Goal: Task Accomplishment & Management: Manage account settings

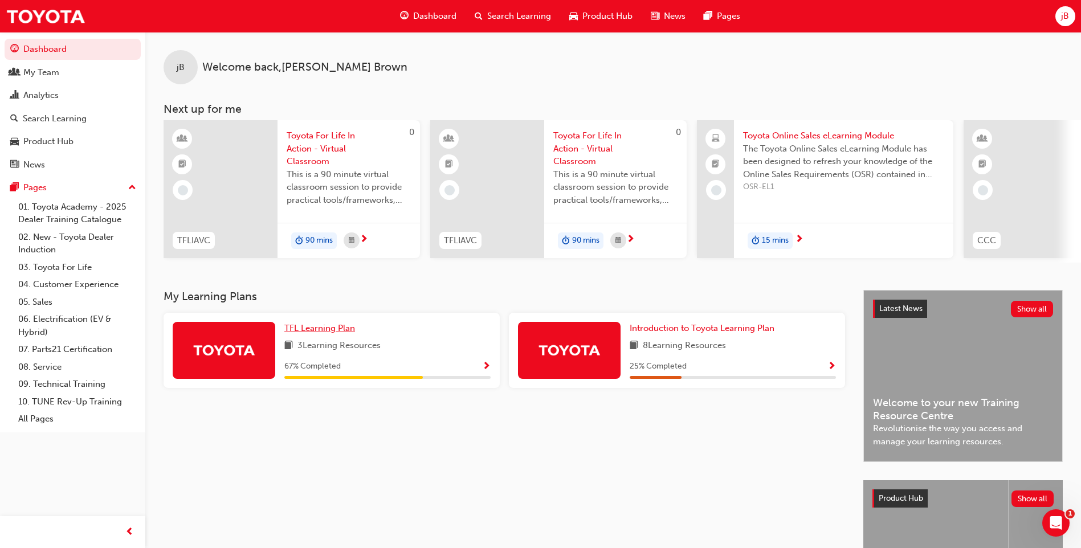
click at [342, 333] on span "TFL Learning Plan" at bounding box center [319, 328] width 71 height 10
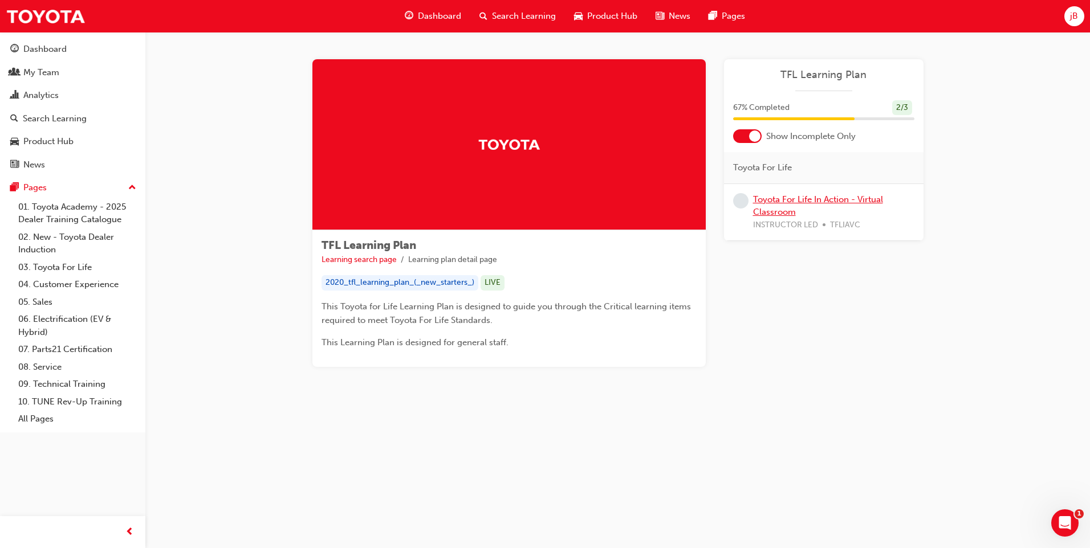
click at [785, 199] on link "Toyota For Life In Action - Virtual Classroom" at bounding box center [818, 205] width 130 height 23
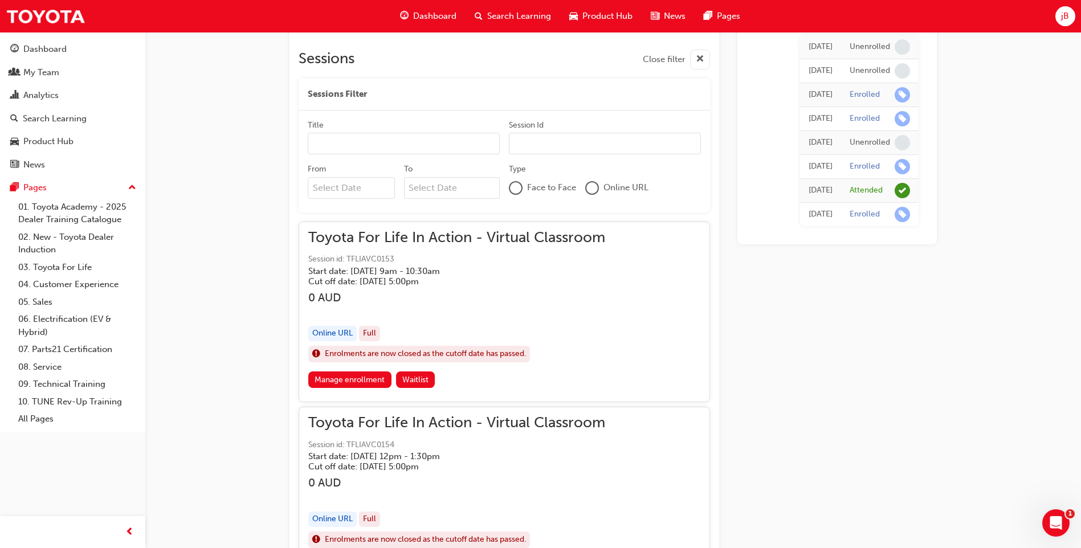
scroll to position [735, 0]
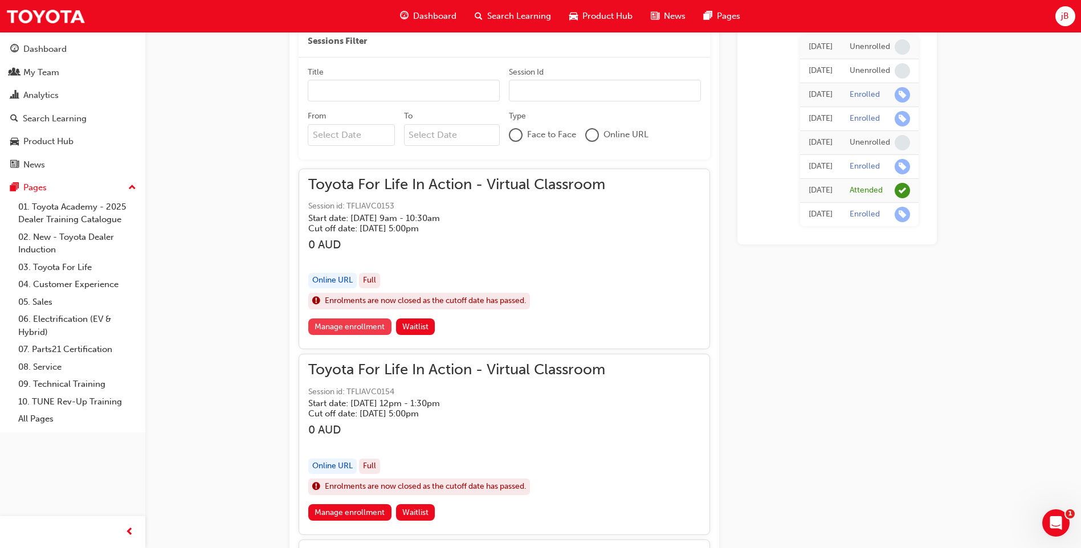
click at [351, 327] on link "Manage enrollment" at bounding box center [349, 327] width 83 height 17
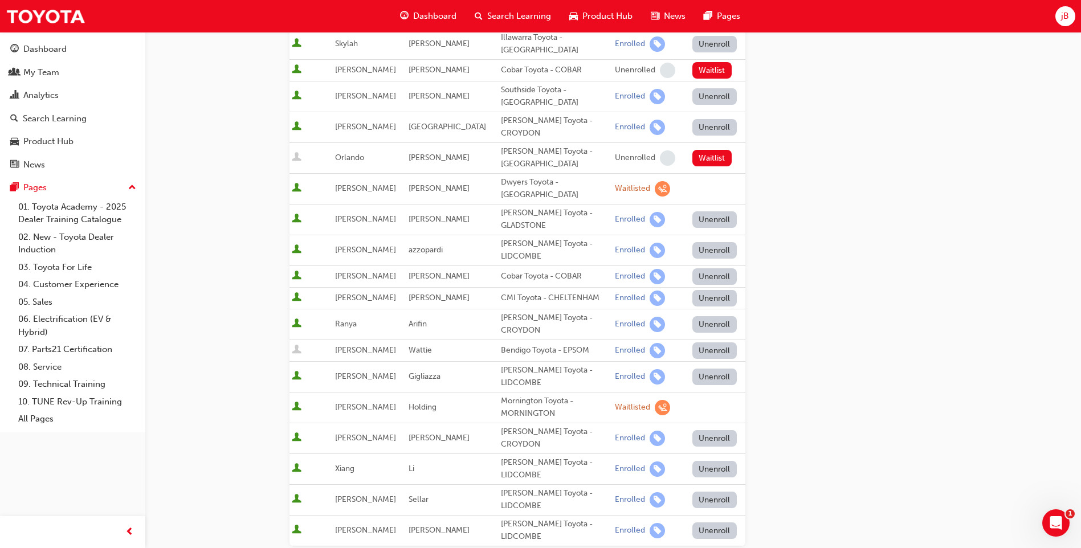
scroll to position [342, 0]
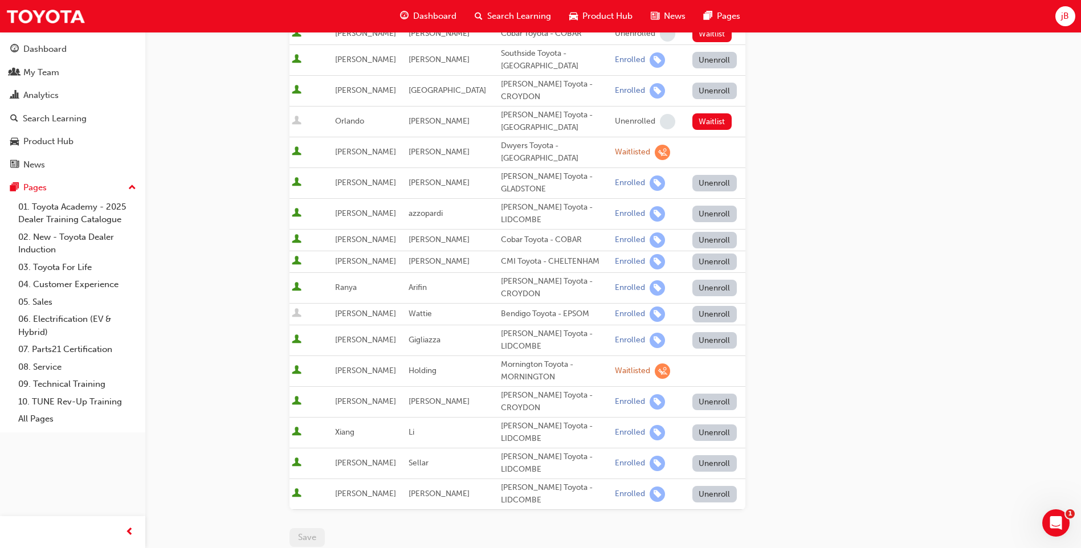
click at [708, 206] on button "Unenroll" at bounding box center [714, 214] width 44 height 17
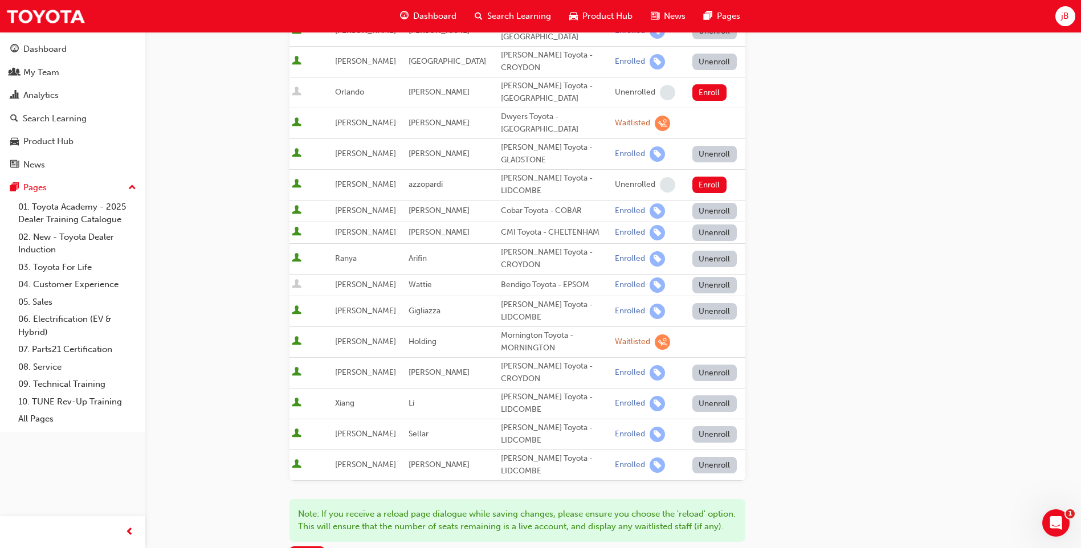
scroll to position [399, 0]
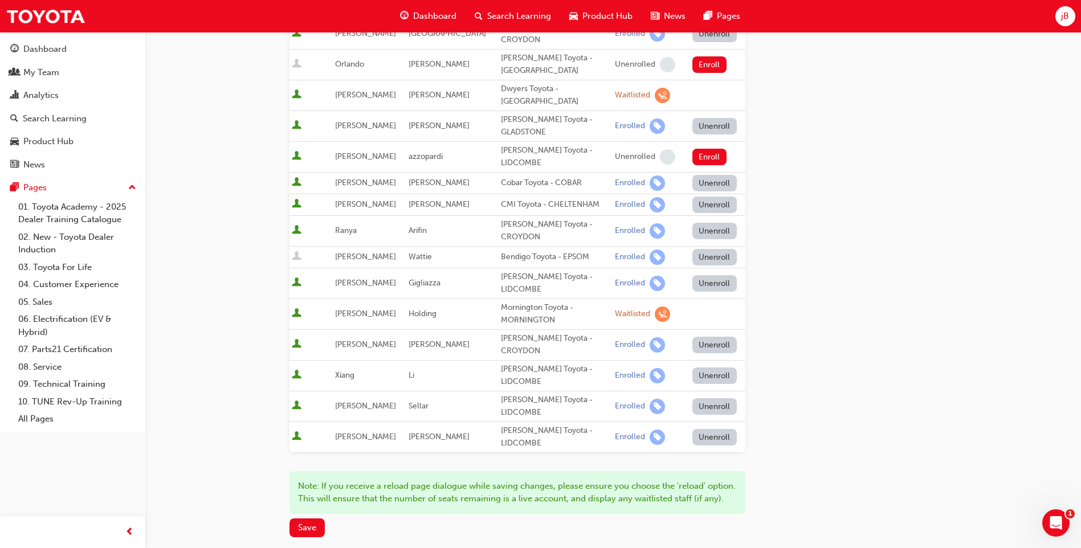
click at [692, 223] on button "Unenroll" at bounding box center [714, 231] width 44 height 17
click at [699, 372] on button "Unenroll" at bounding box center [714, 376] width 44 height 17
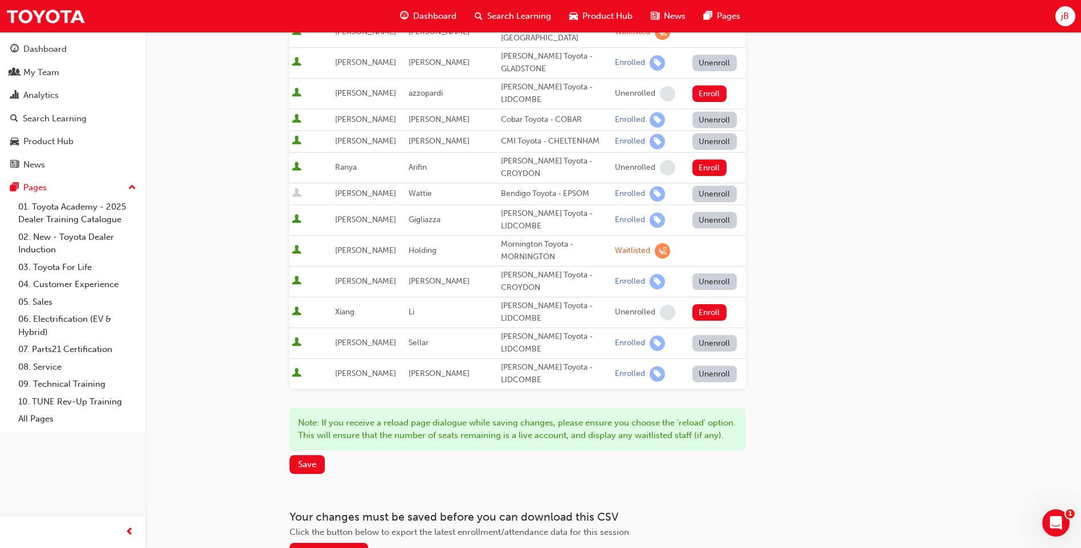
scroll to position [544, 0]
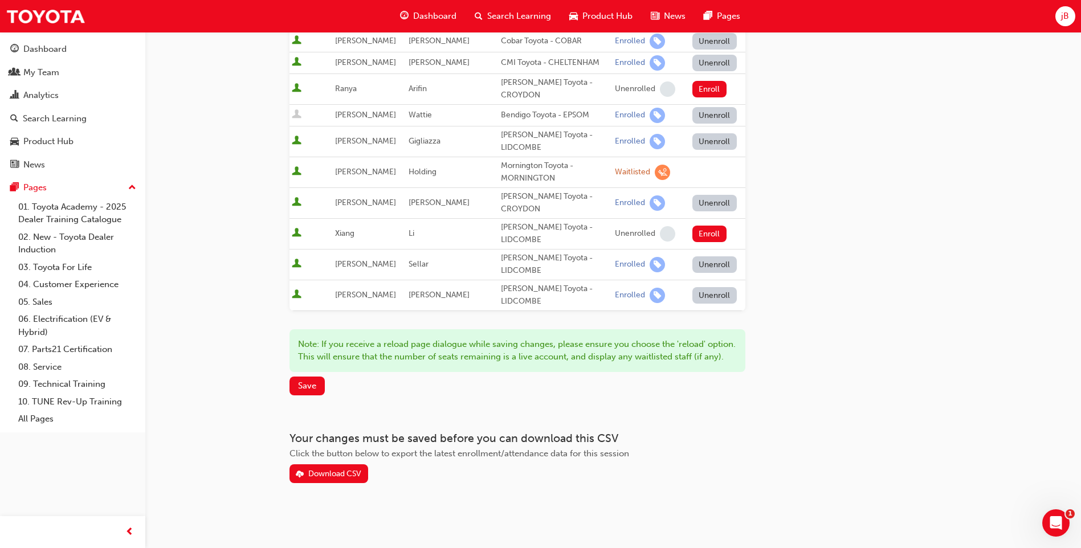
click at [287, 382] on div "Go to session detail page Manage enrollment for Toyota For Life In Action - Vir…" at bounding box center [613, 5] width 684 height 1029
click at [303, 386] on span "Save" at bounding box center [307, 386] width 18 height 10
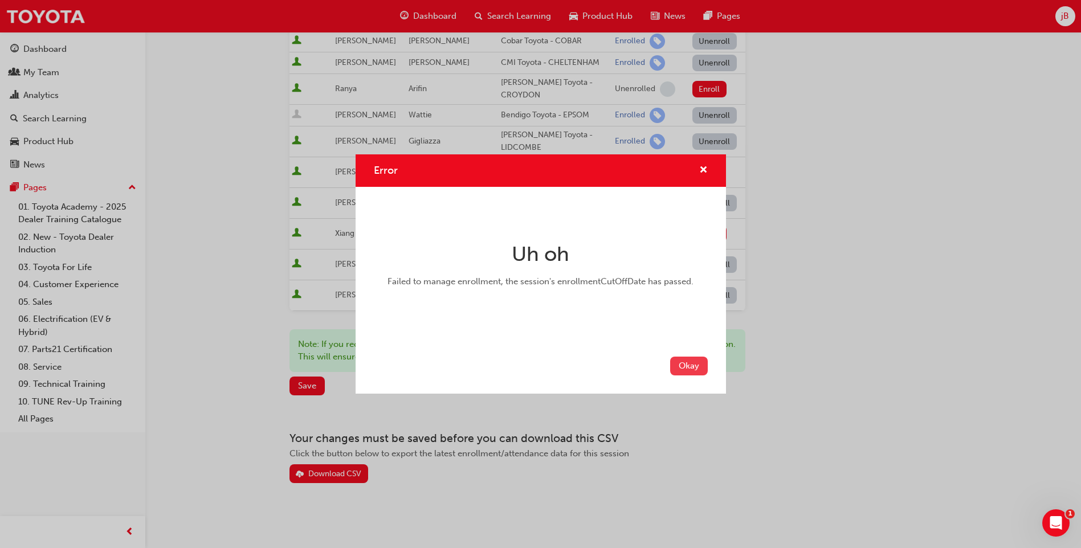
click at [686, 364] on button "Okay" at bounding box center [689, 366] width 38 height 19
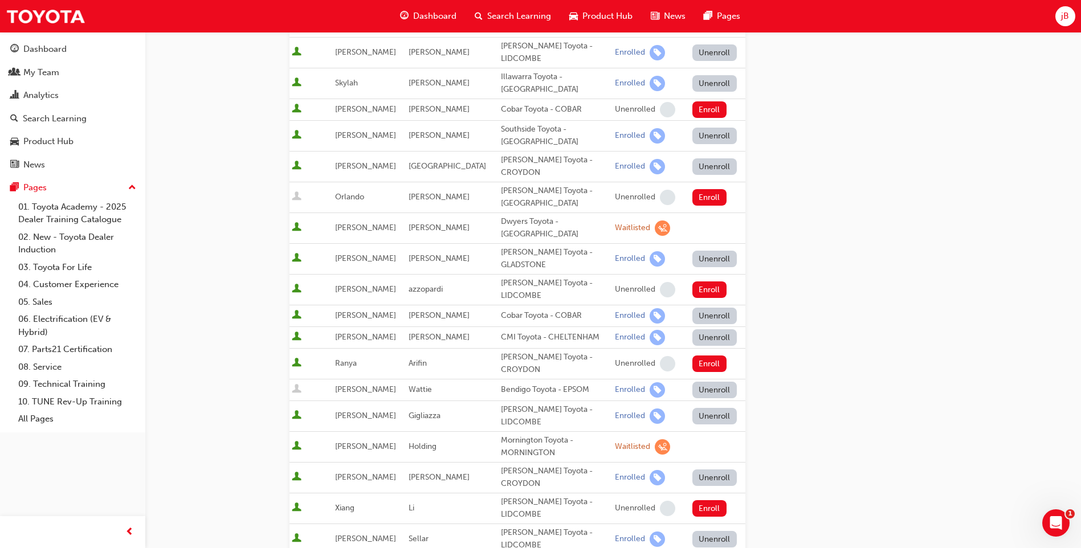
scroll to position [0, 0]
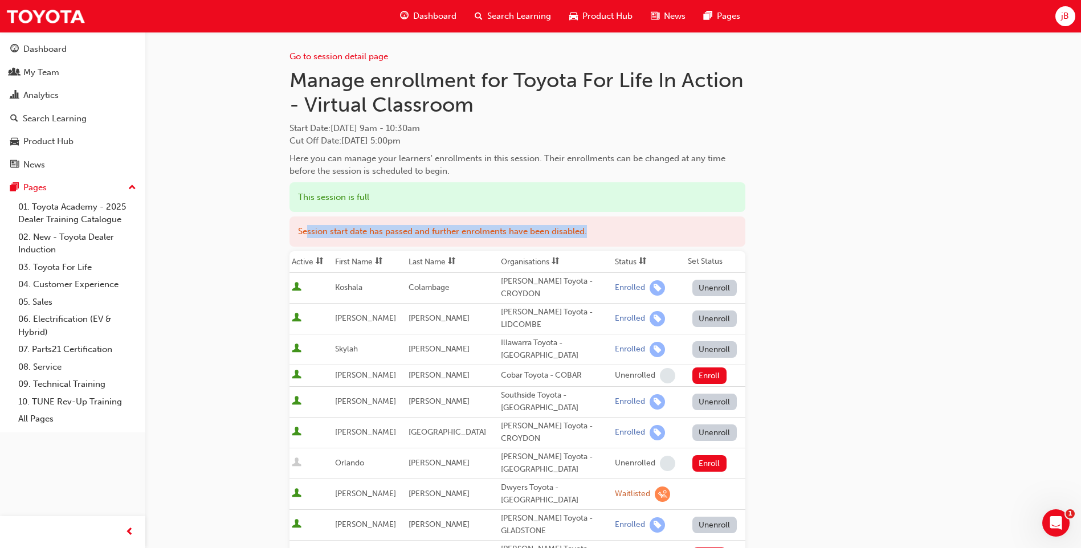
drag, startPoint x: 604, startPoint y: 226, endPoint x: 308, endPoint y: 222, distance: 296.4
click at [308, 222] on div "Session start date has passed and further enrolments have been disabled." at bounding box center [518, 232] width 456 height 30
drag, startPoint x: 308, startPoint y: 222, endPoint x: 291, endPoint y: 225, distance: 16.8
click at [291, 225] on div "Session start date has passed and further enrolments have been disabled." at bounding box center [518, 232] width 456 height 30
drag, startPoint x: 291, startPoint y: 225, endPoint x: 729, endPoint y: 190, distance: 439.6
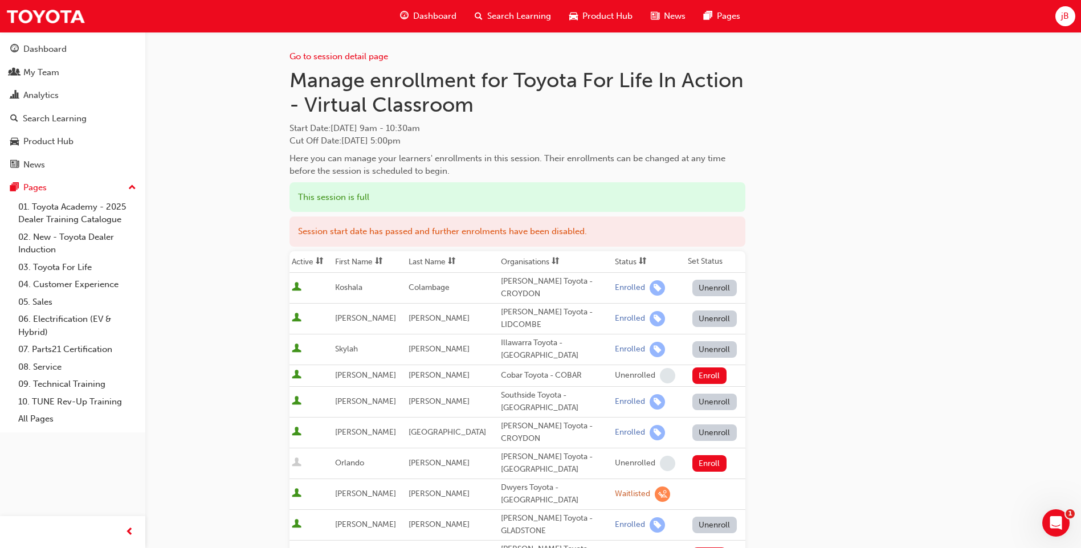
click at [741, 199] on div "This session is full Session start date has passed and further enrolments have …" at bounding box center [518, 212] width 456 height 69
drag, startPoint x: 323, startPoint y: 140, endPoint x: 669, endPoint y: 143, distance: 346.0
click at [669, 143] on div "Start Date : [DATE] 9am - 10:30am Cut Off Date : [DATE] 5:00pm" at bounding box center [518, 135] width 456 height 26
drag, startPoint x: 669, startPoint y: 143, endPoint x: 634, endPoint y: 137, distance: 35.9
click at [634, 137] on div "Start Date : [DATE] 9am - 10:30am Cut Off Date : [DATE] 5:00pm" at bounding box center [518, 135] width 456 height 26
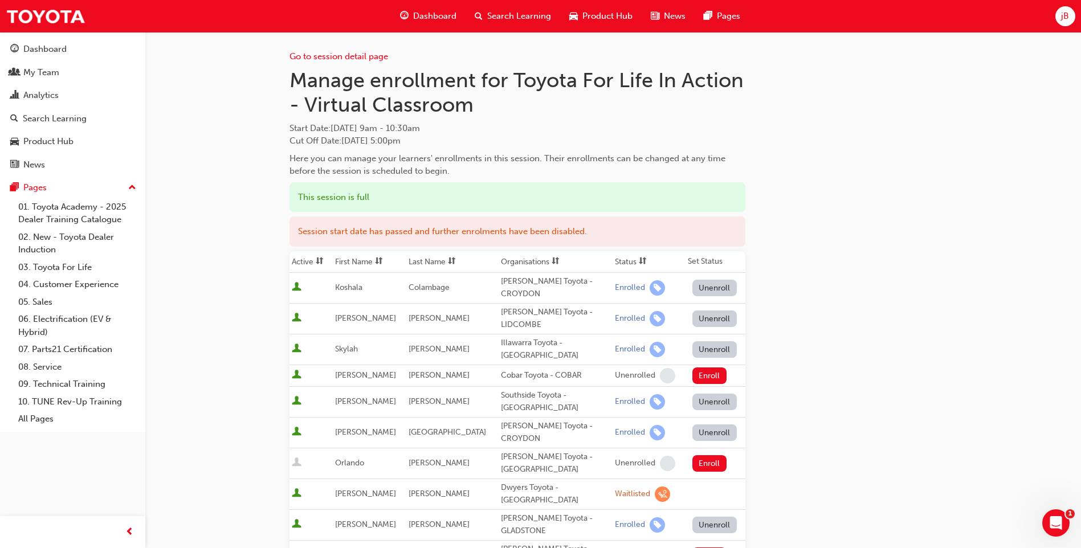
drag, startPoint x: 450, startPoint y: 144, endPoint x: 270, endPoint y: 143, distance: 180.1
click at [270, 143] on div "Go to session detail page Manage enrollment for Toyota For Life In Action - Vir…" at bounding box center [540, 544] width 1081 height 1089
drag, startPoint x: 270, startPoint y: 143, endPoint x: 581, endPoint y: 135, distance: 311.8
click at [581, 135] on div "Go to session detail page Manage enrollment for Toyota For Life In Action - Vir…" at bounding box center [540, 544] width 1081 height 1089
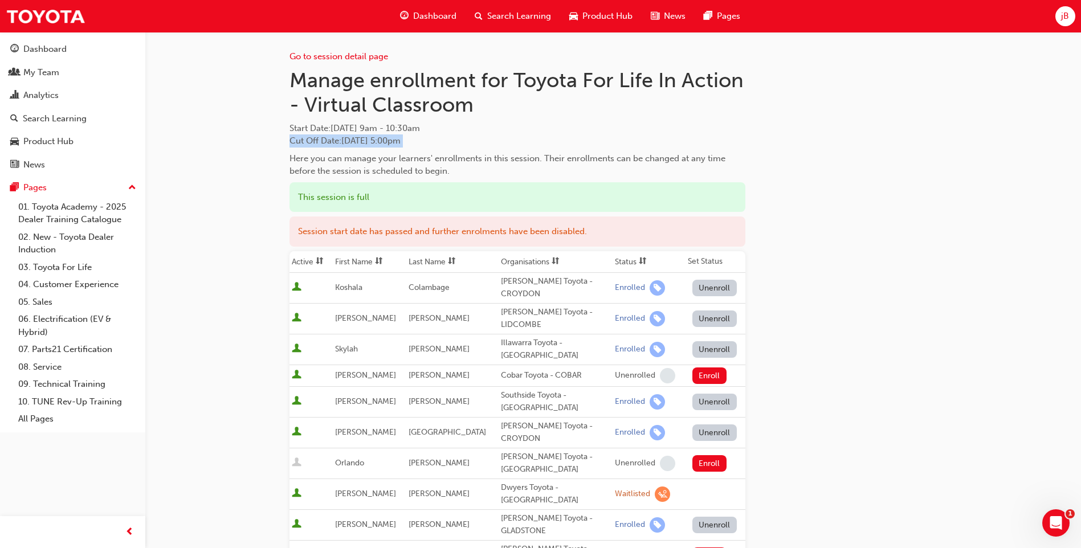
click at [470, 146] on div "Start Date : [DATE] 9am - 10:30am Cut Off Date : [DATE] 5:00pm" at bounding box center [518, 135] width 456 height 26
click at [331, 56] on link "Go to session detail page" at bounding box center [339, 56] width 99 height 10
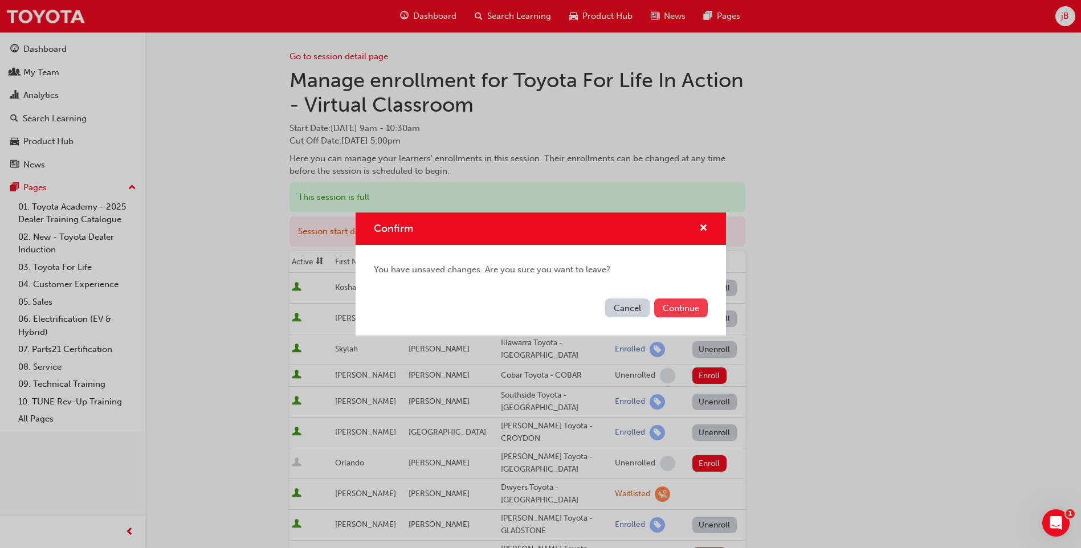
click at [672, 304] on button "Continue" at bounding box center [681, 308] width 54 height 19
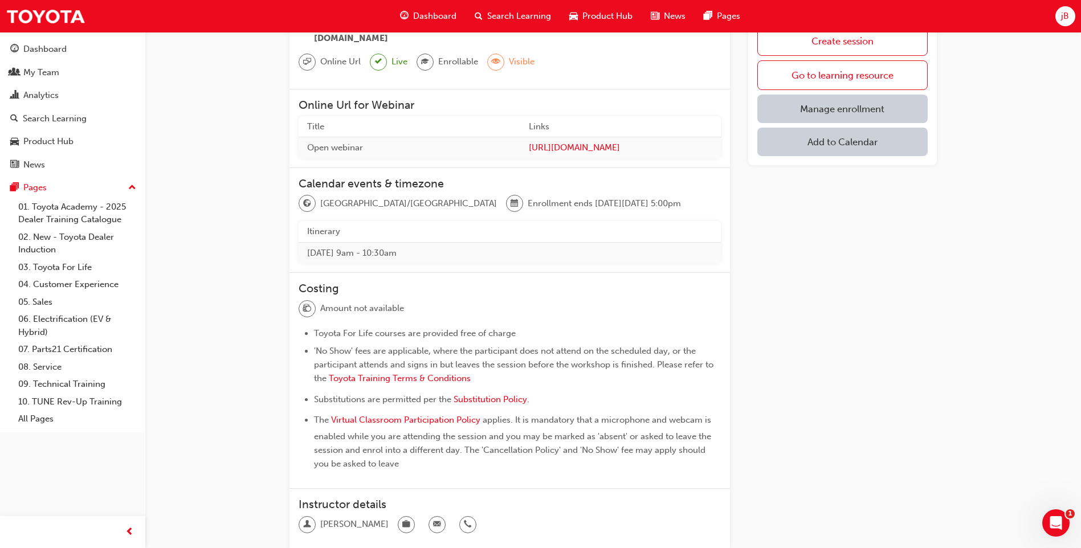
scroll to position [274, 0]
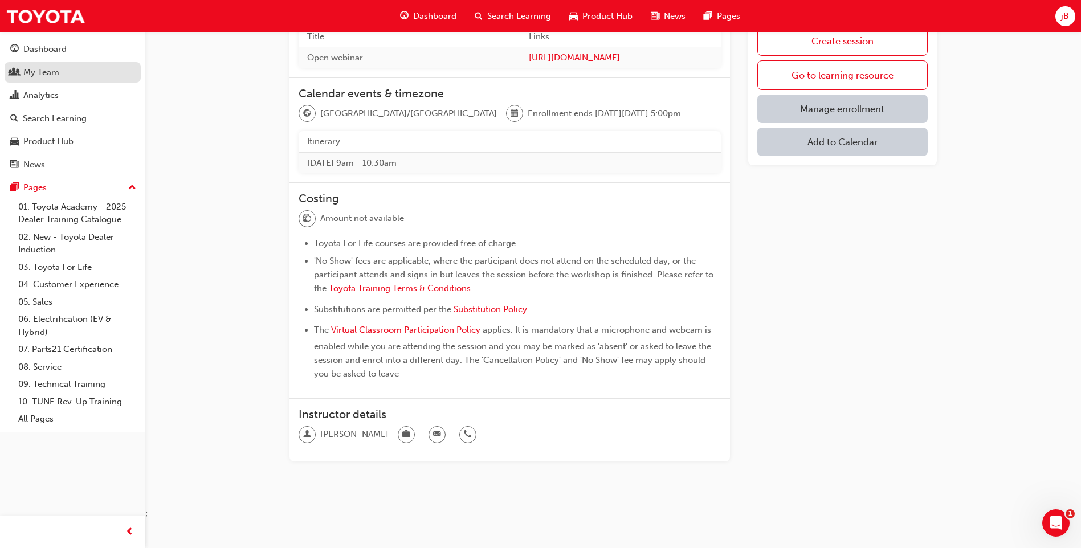
click at [84, 70] on div "My Team" at bounding box center [72, 73] width 125 height 14
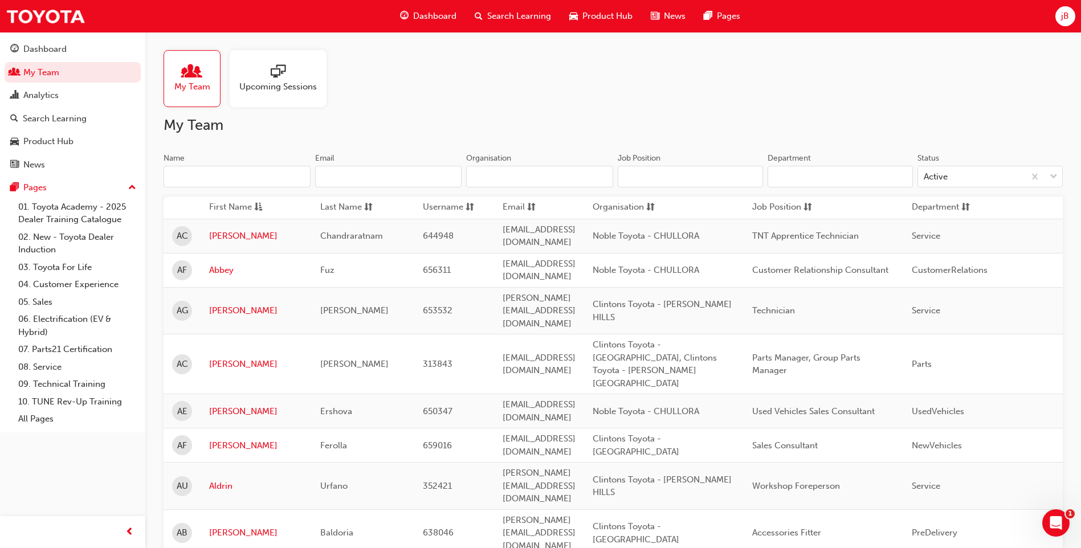
click at [221, 182] on input "Name" at bounding box center [237, 177] width 147 height 22
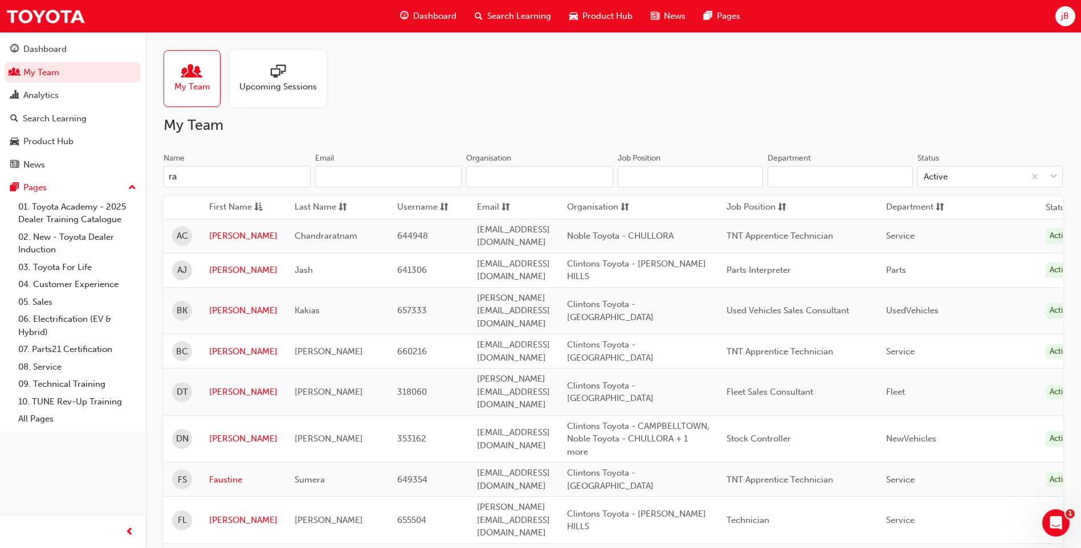
type input "r"
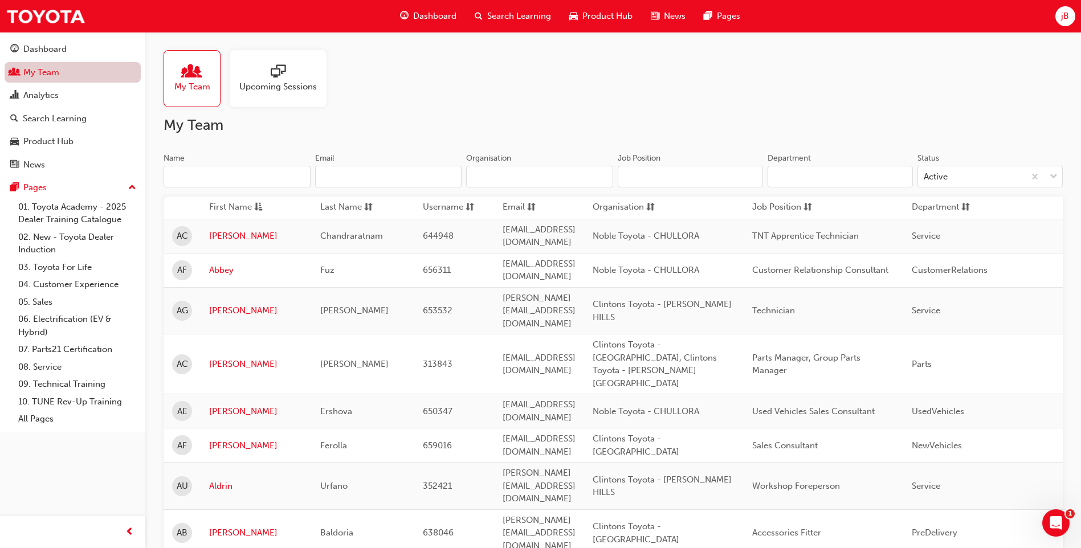
click at [91, 75] on link "My Team" at bounding box center [73, 72] width 136 height 21
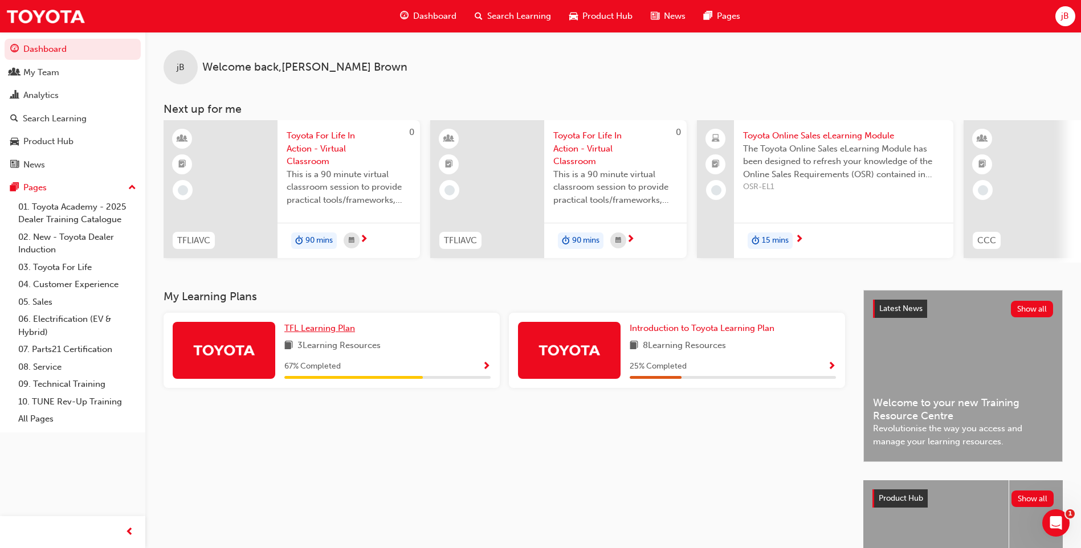
click at [333, 331] on span "TFL Learning Plan" at bounding box center [319, 328] width 71 height 10
